Goal: Task Accomplishment & Management: Manage account settings

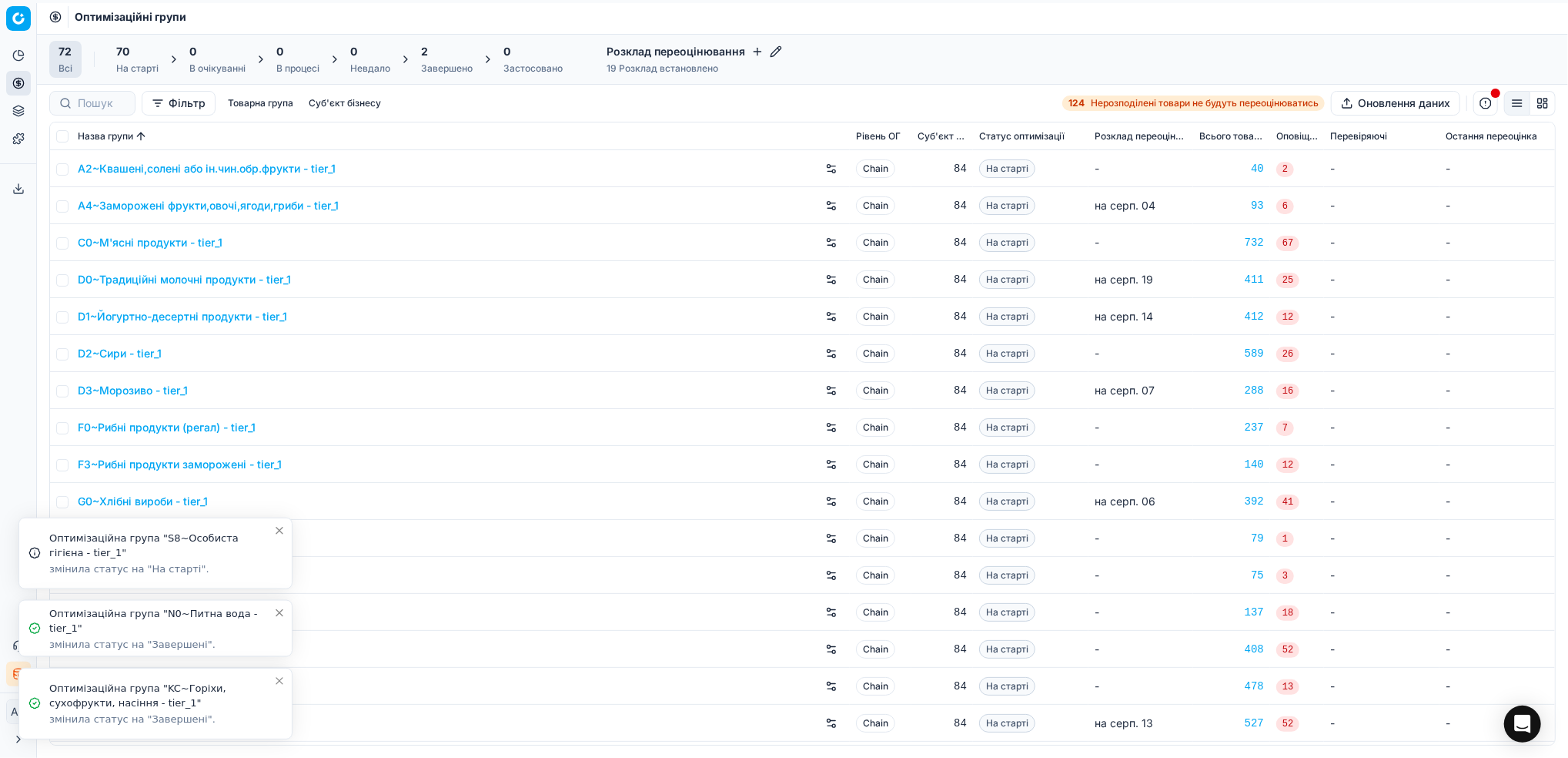
click at [285, 680] on icon "Close toast" at bounding box center [279, 681] width 13 height 13
click at [278, 698] on icon "Close toast" at bounding box center [279, 695] width 13 height 13
click at [274, 683] on icon "Close toast" at bounding box center [279, 681] width 13 height 13
click at [278, 682] on icon "Close toast" at bounding box center [279, 681] width 6 height 6
click at [281, 680] on icon "Close toast" at bounding box center [279, 681] width 13 height 13
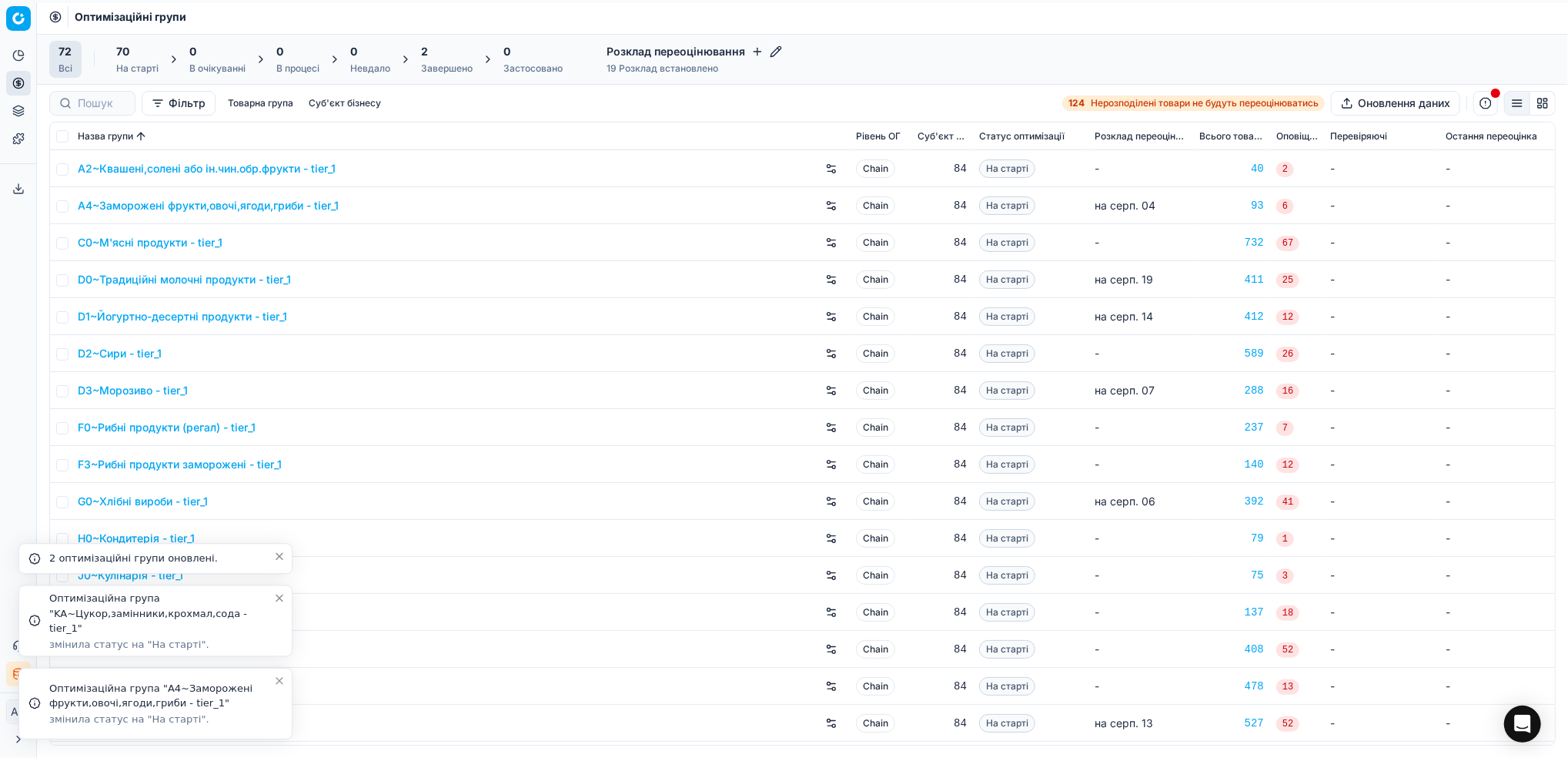
click at [284, 672] on li "Оптимізаційна група "A4~Заморожені фрукти,овочі,ягоди,гриби - tier_1" змінила с…" at bounding box center [155, 703] width 274 height 71
click at [276, 678] on icon "Close toast" at bounding box center [279, 681] width 6 height 6
click at [278, 678] on icon "Close toast" at bounding box center [279, 681] width 13 height 13
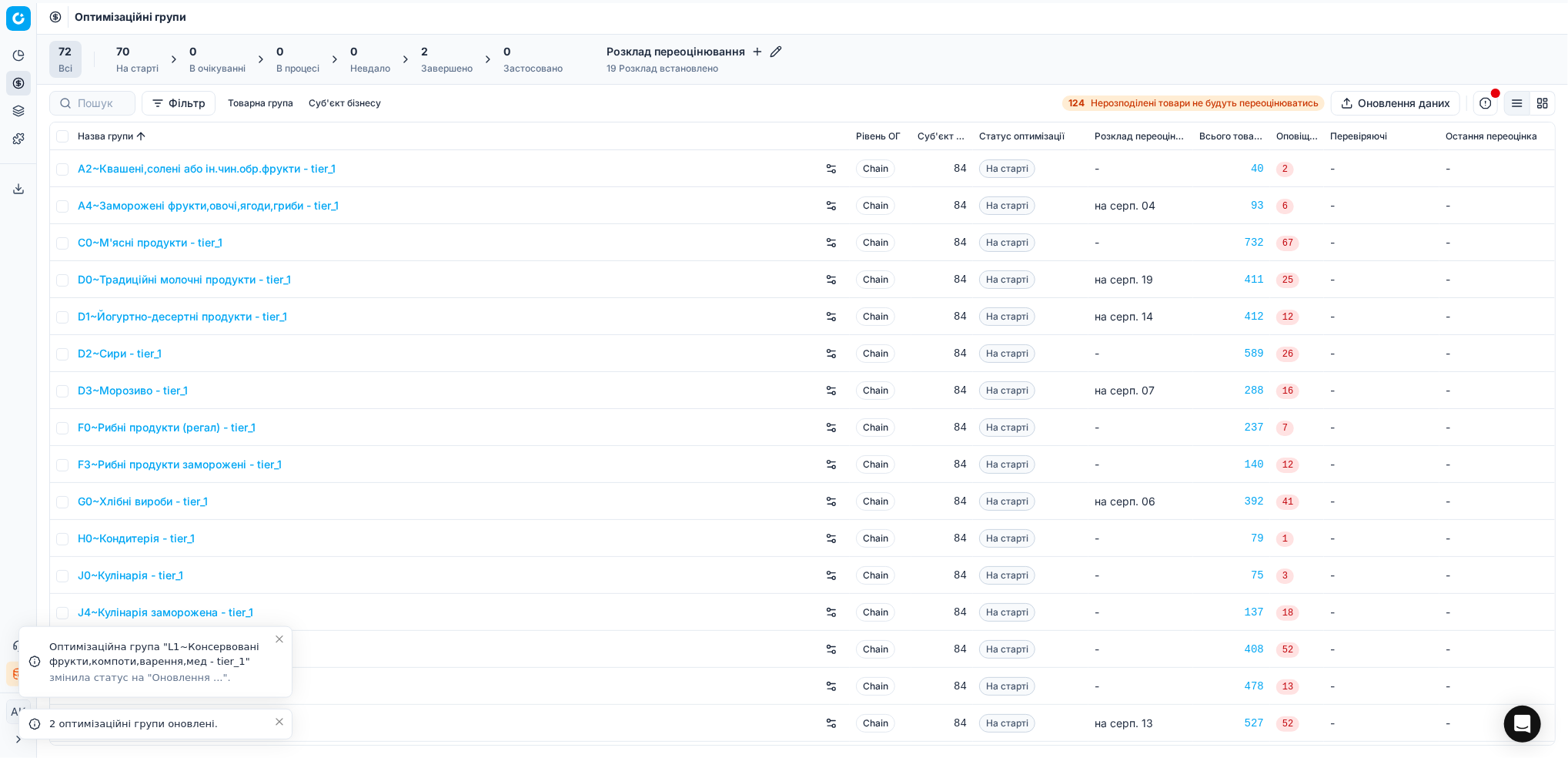
click at [276, 721] on icon "Close toast" at bounding box center [279, 722] width 13 height 13
click at [279, 687] on button "Close toast" at bounding box center [279, 681] width 19 height 19
